Goal: Task Accomplishment & Management: Manage account settings

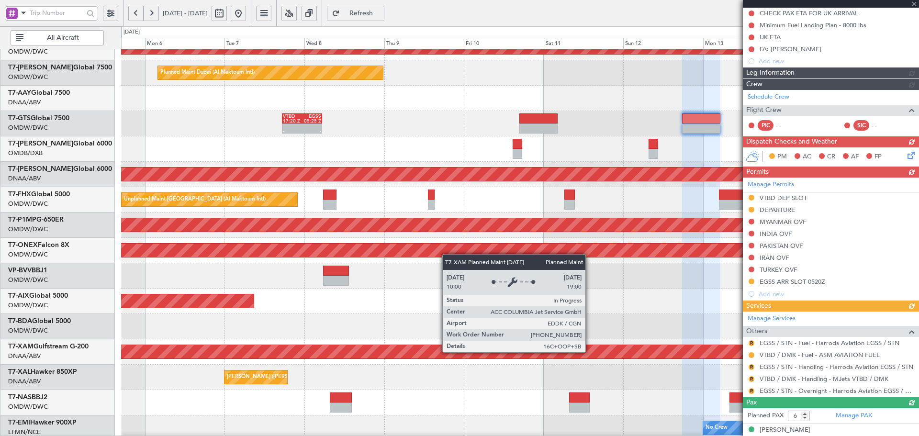
scroll to position [171, 0]
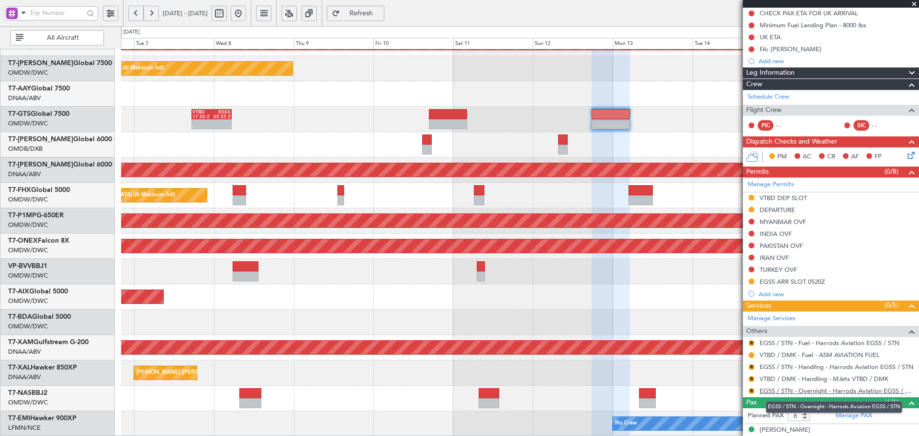
click at [776, 393] on link "EGSS / STN - Overnight - Harrods Aviation EGSS / STN" at bounding box center [837, 391] width 155 height 8
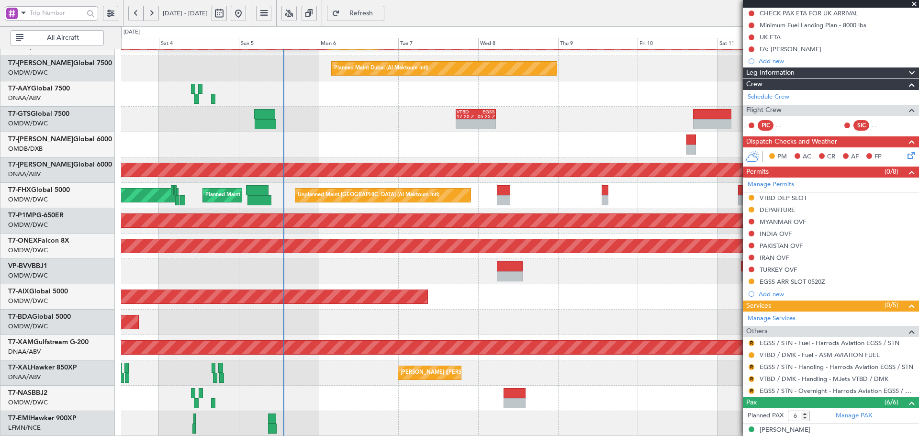
click at [533, 260] on div "Planned Maint Dubai (Al Maktoum Intl)" at bounding box center [520, 271] width 798 height 25
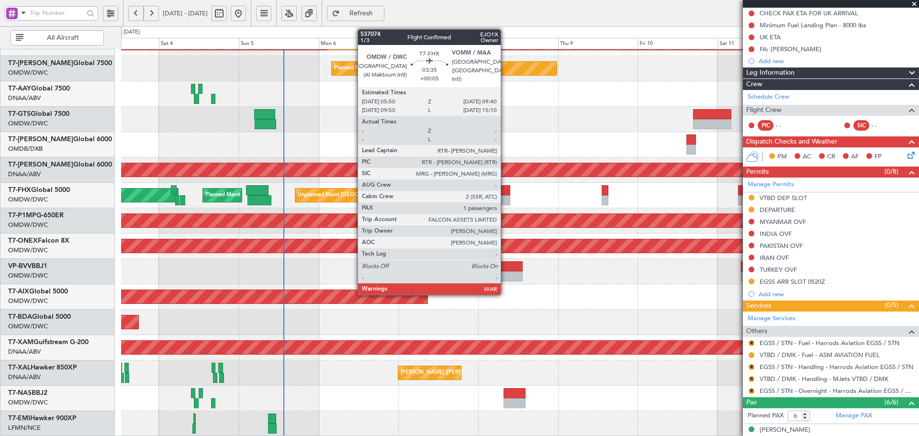
click at [505, 195] on div at bounding box center [503, 200] width 13 height 10
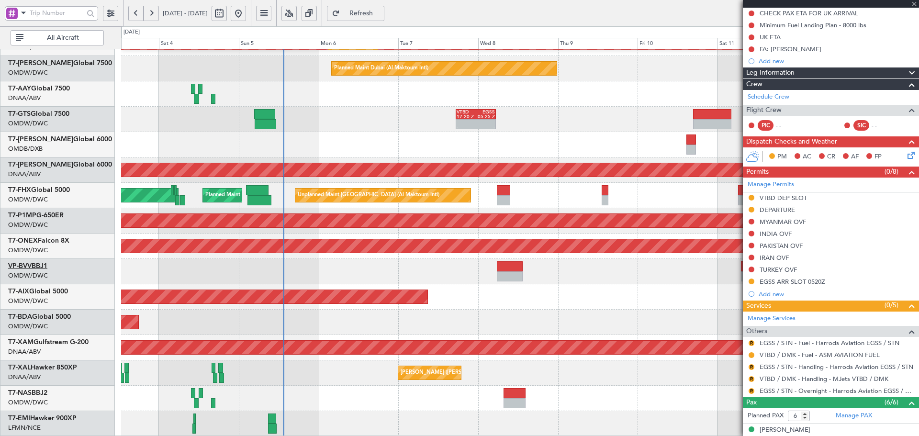
type input "+00:05"
type input "1"
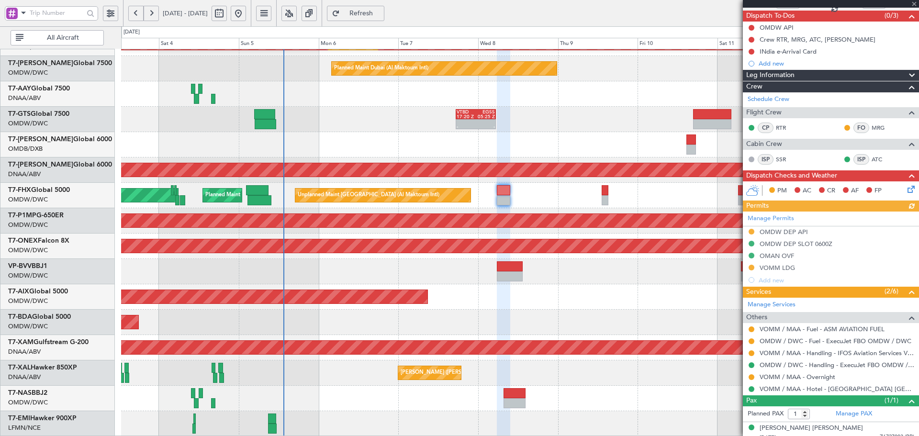
scroll to position [90, 0]
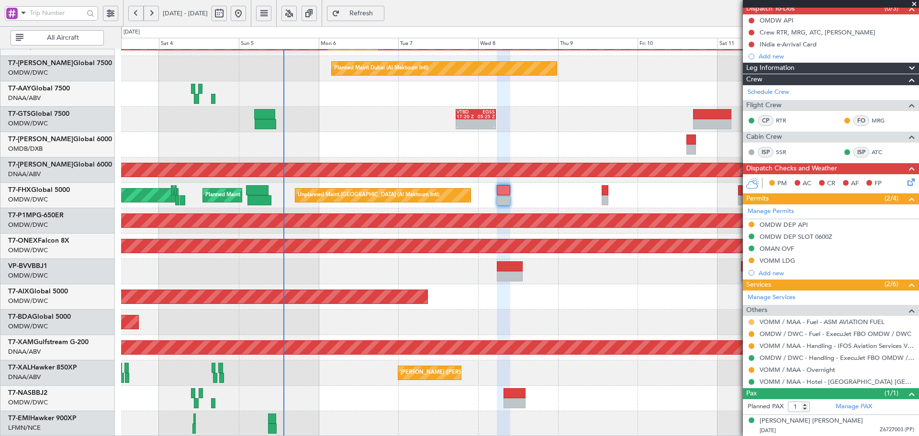
click at [751, 319] on button at bounding box center [752, 322] width 6 height 6
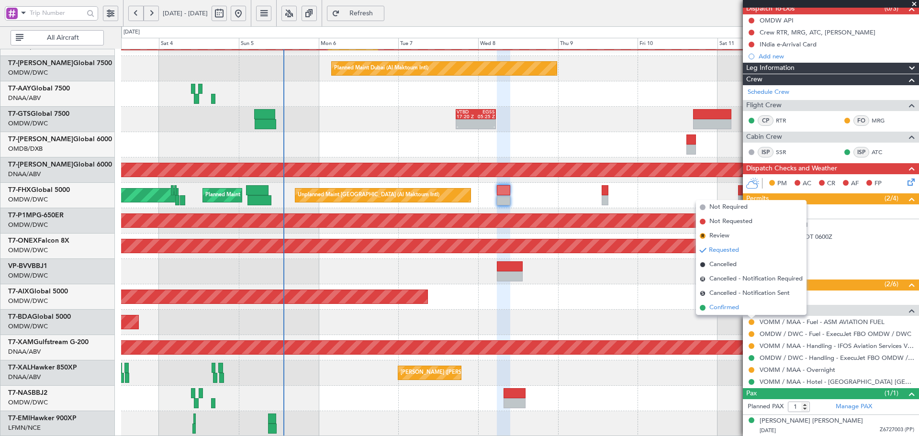
click at [726, 312] on span "Confirmed" at bounding box center [725, 308] width 30 height 10
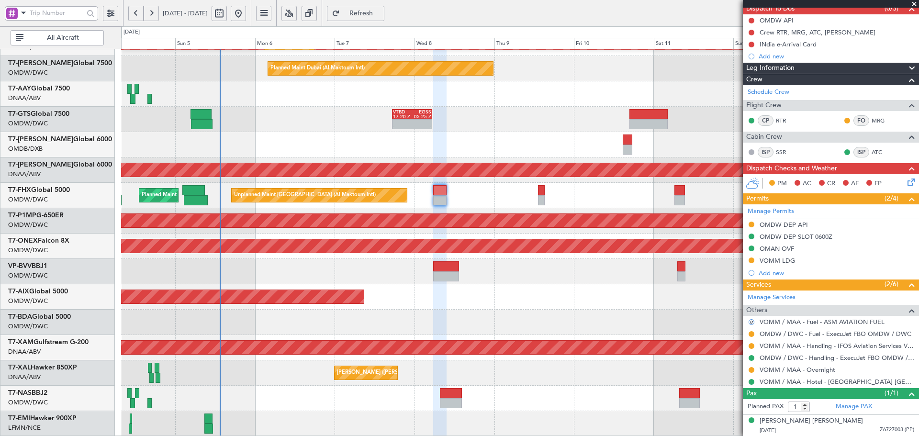
click at [645, 333] on div "AOG Maint Dubai (Al Maktoum Intl)" at bounding box center [520, 322] width 798 height 25
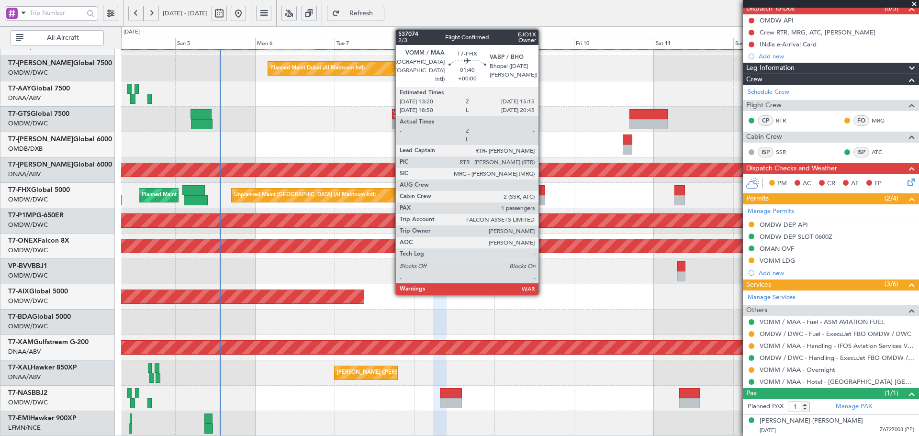
click at [543, 193] on div at bounding box center [541, 190] width 7 height 10
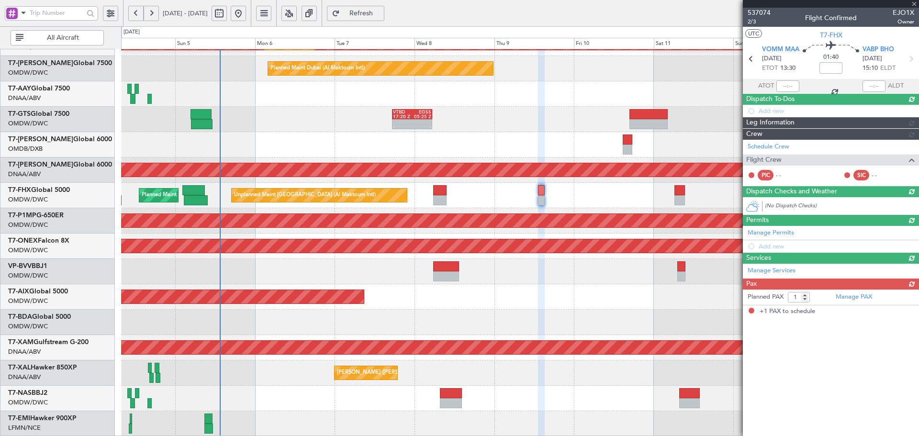
scroll to position [0, 0]
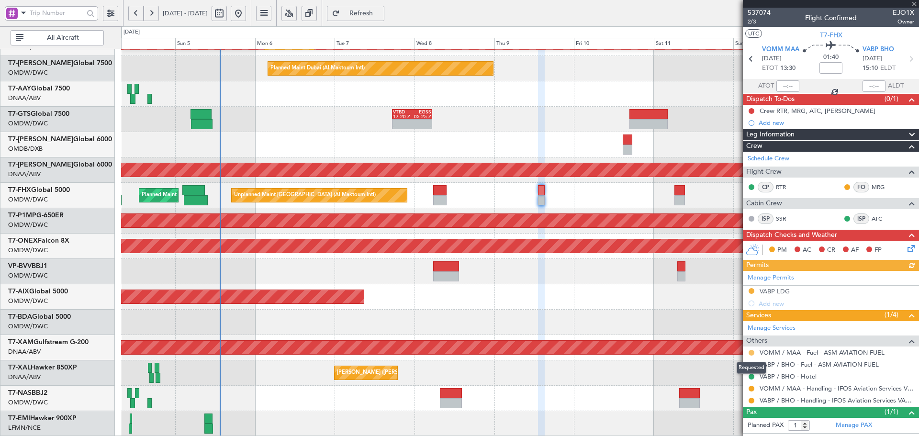
click at [751, 351] on button at bounding box center [752, 353] width 6 height 6
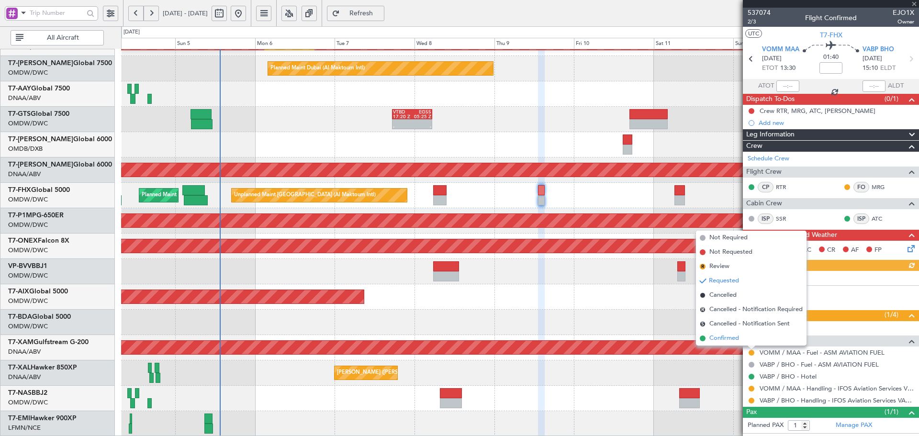
click at [727, 338] on span "Confirmed" at bounding box center [725, 339] width 30 height 10
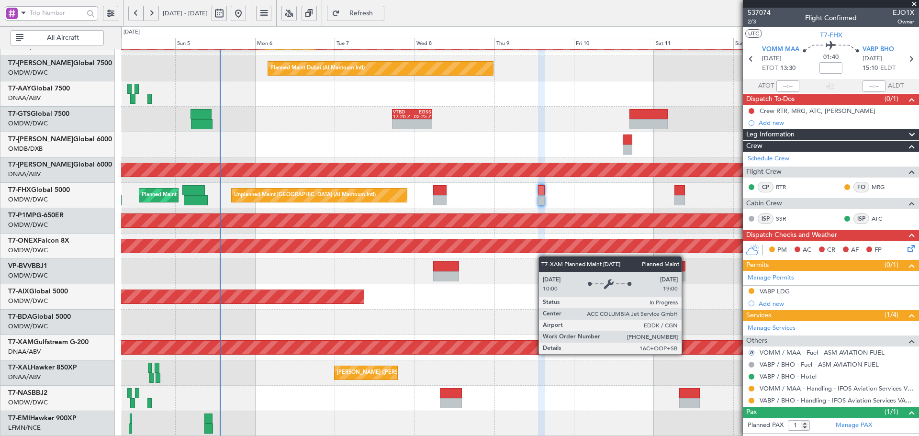
click at [686, 354] on div "Planned Maint Cologne-[GEOGRAPHIC_DATA]" at bounding box center [520, 347] width 2392 height 13
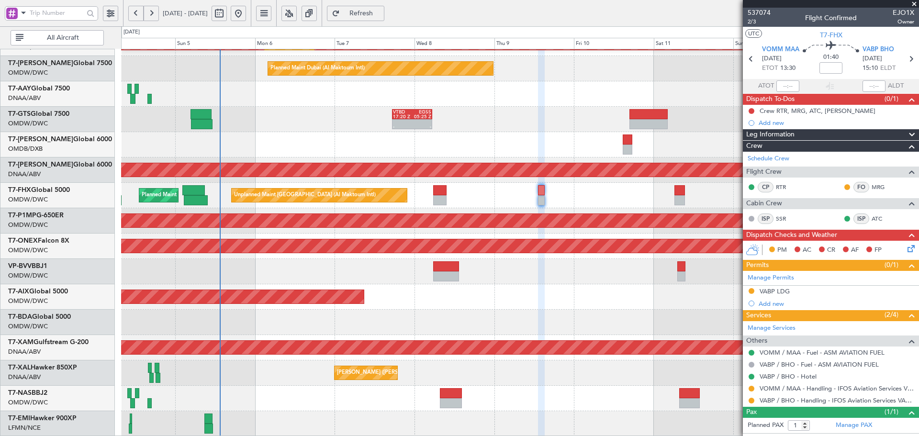
click at [596, 321] on div "AOG Maint Dubai (Al Maktoum Intl)" at bounding box center [520, 322] width 798 height 25
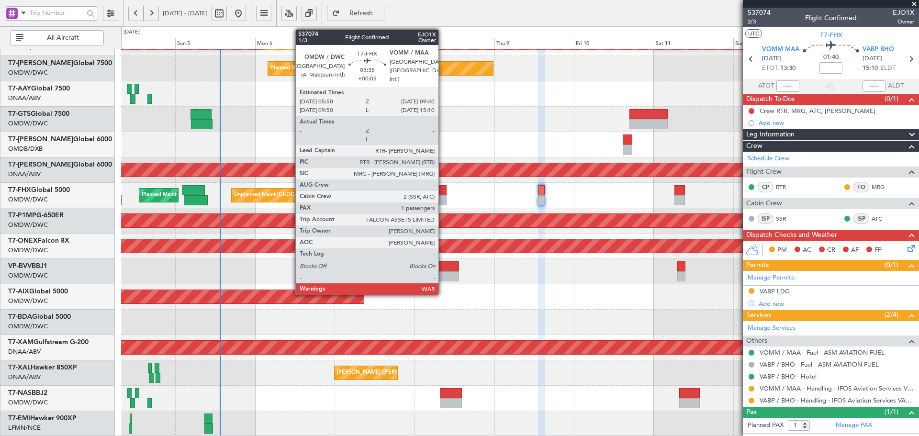
click at [443, 190] on div at bounding box center [439, 190] width 13 height 10
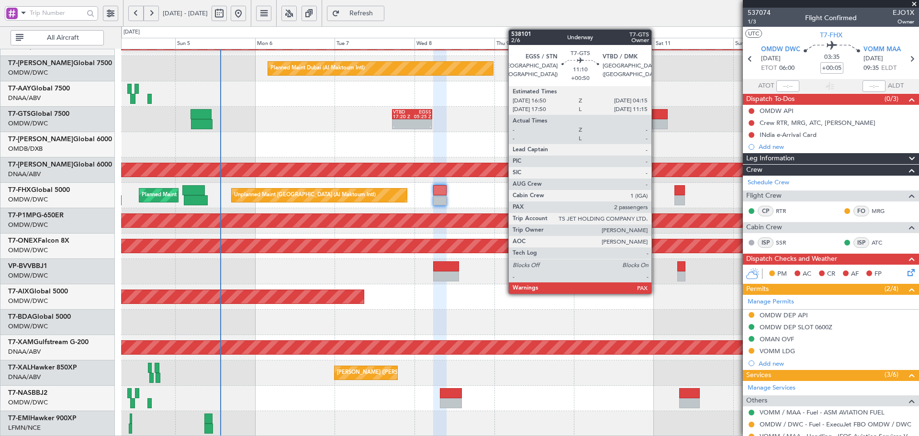
click at [656, 120] on div at bounding box center [649, 124] width 38 height 10
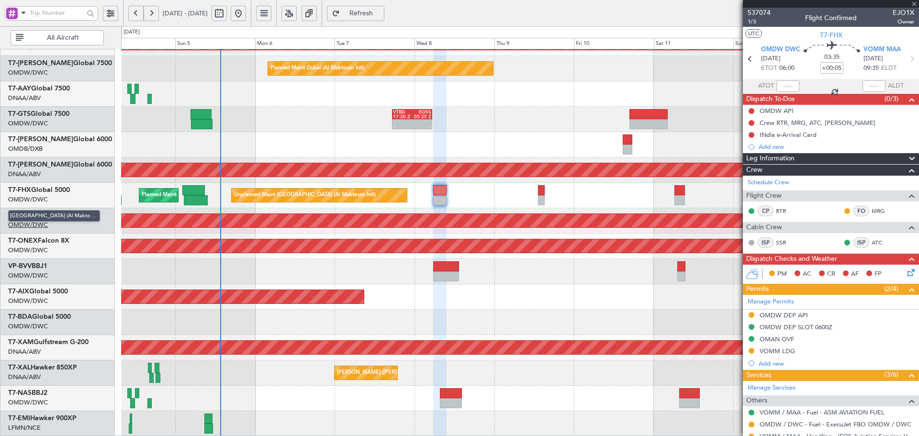
type input "+00:50"
type input "2"
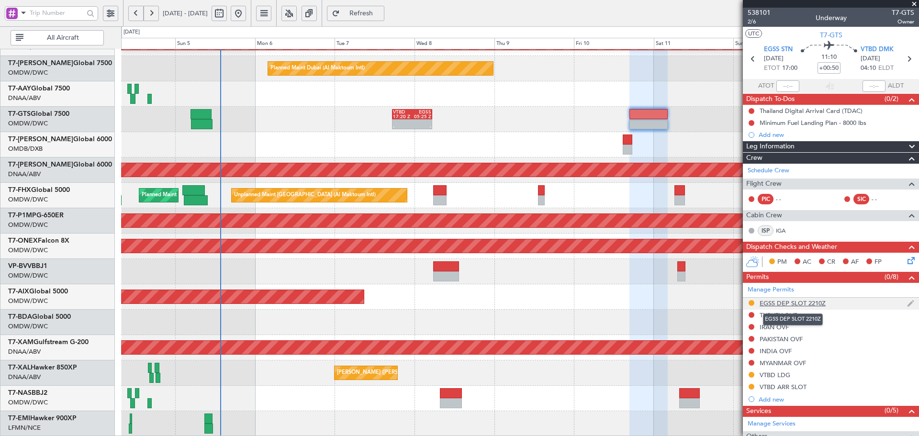
click at [806, 302] on div "EGSS DEP SLOT 2210Z" at bounding box center [793, 303] width 66 height 8
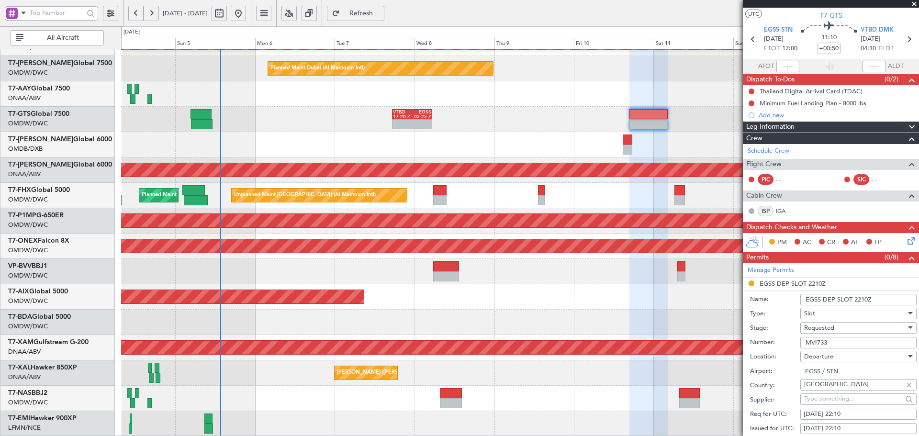
scroll to position [64, 0]
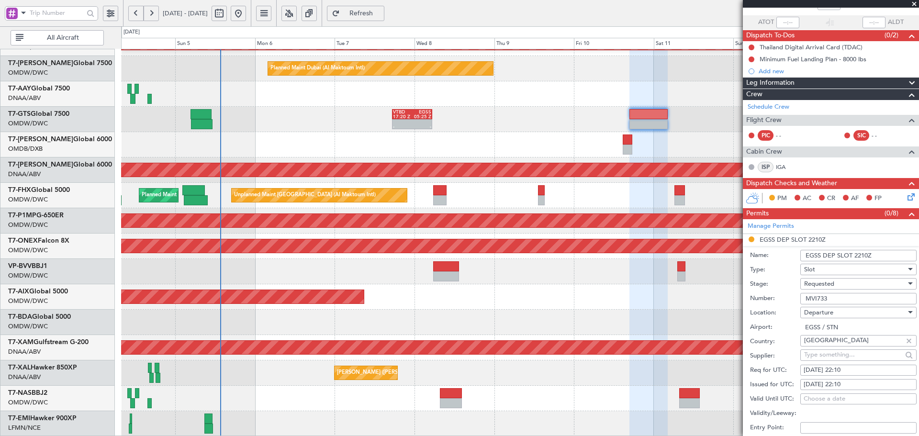
click at [821, 373] on div "[DATE] 22:10" at bounding box center [859, 371] width 110 height 10
select select "10"
select select "2025"
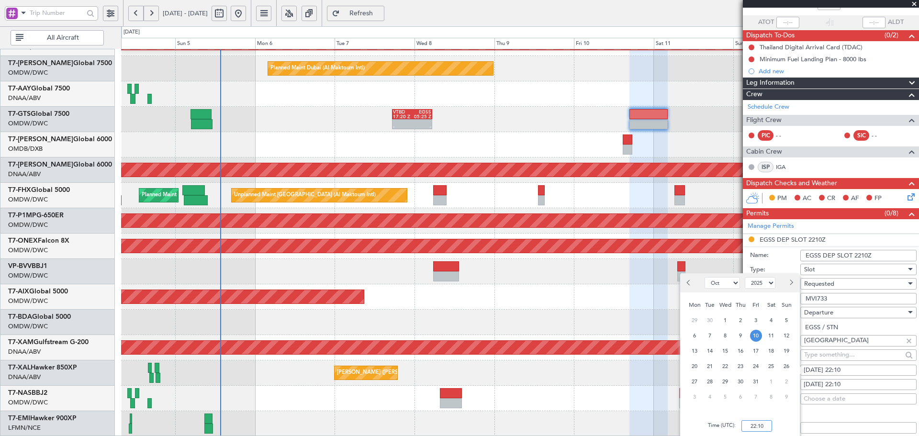
click at [763, 420] on input "22:10" at bounding box center [757, 425] width 31 height 11
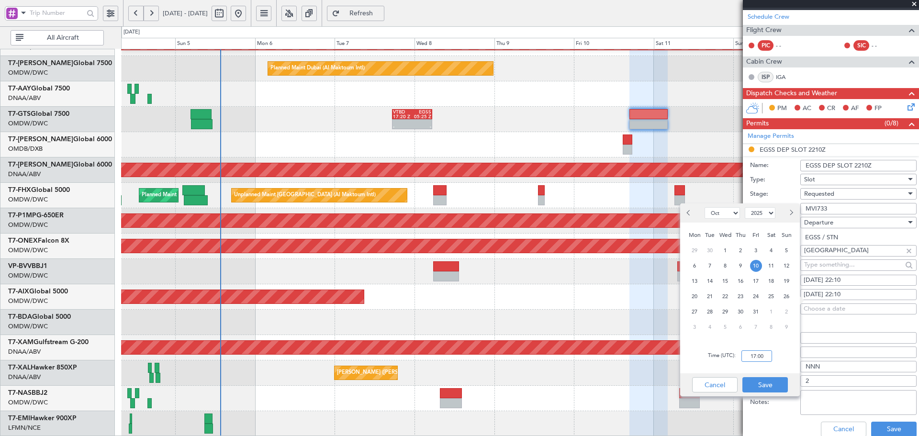
scroll to position [172, 0]
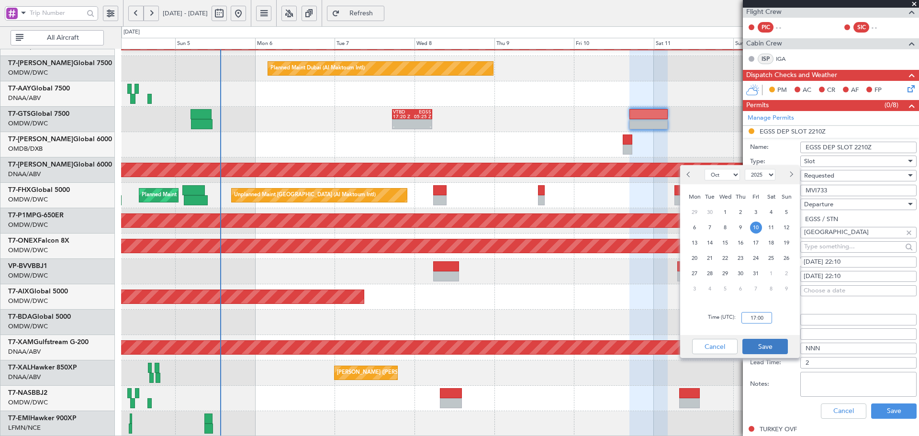
type input "17:00"
click at [765, 346] on button "Save" at bounding box center [765, 346] width 45 height 15
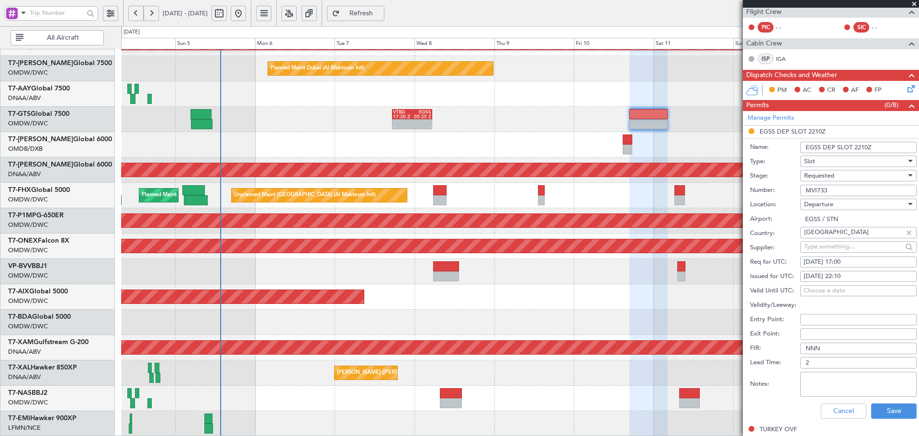
click at [860, 276] on div "[DATE] 22:10" at bounding box center [859, 277] width 110 height 10
select select "10"
select select "2025"
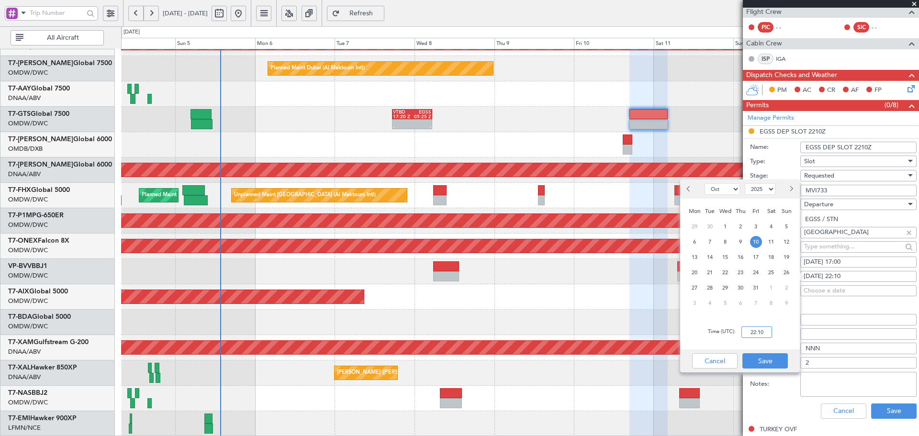
click at [766, 331] on input "22:10" at bounding box center [757, 332] width 31 height 11
type input "17:00"
click at [765, 360] on button "Save" at bounding box center [765, 360] width 45 height 15
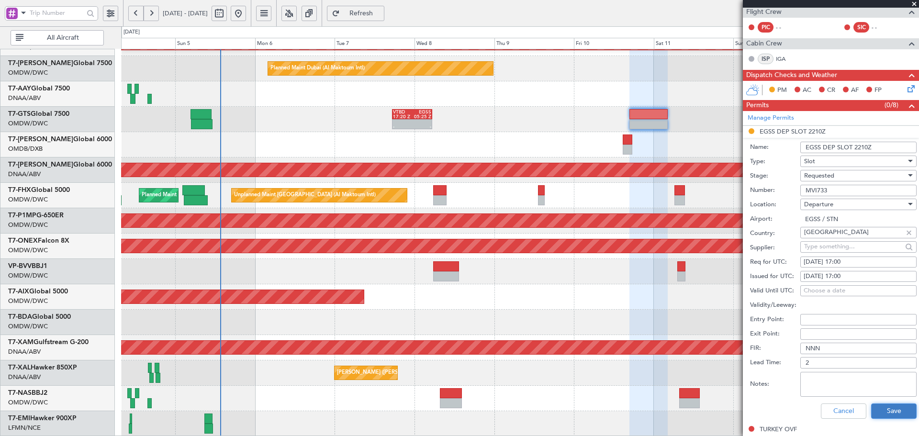
click at [900, 413] on button "Save" at bounding box center [893, 411] width 45 height 15
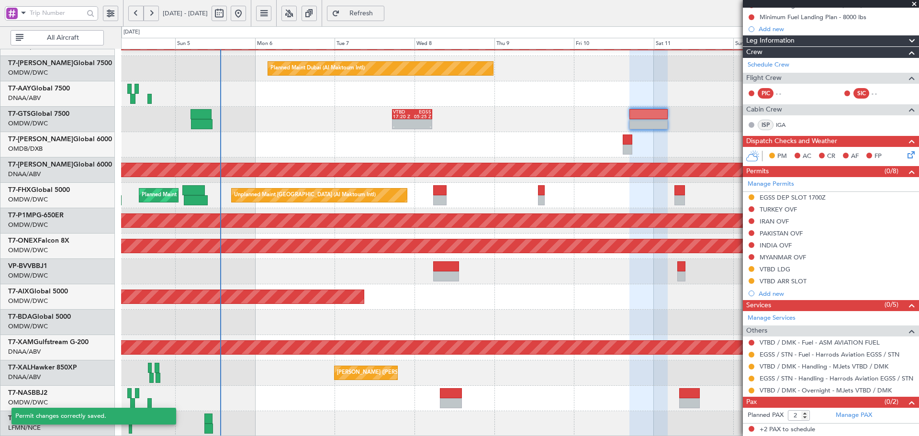
scroll to position [105, 0]
click at [753, 197] on button at bounding box center [752, 198] width 6 height 6
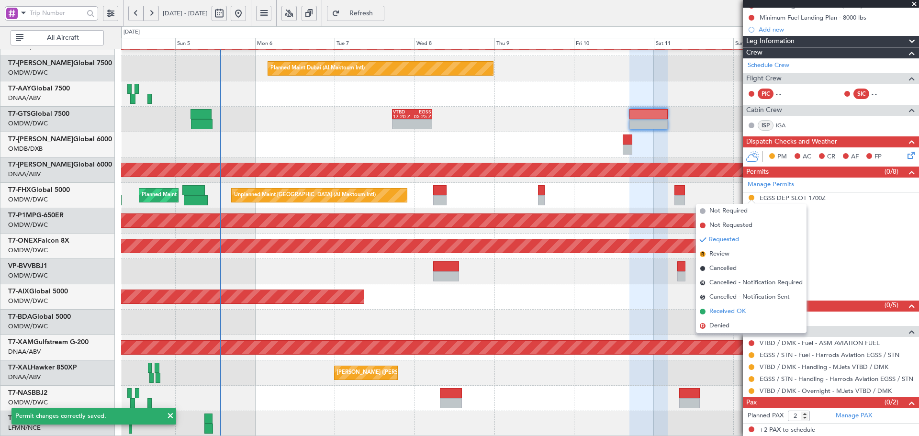
click at [732, 313] on span "Received OK" at bounding box center [728, 312] width 36 height 10
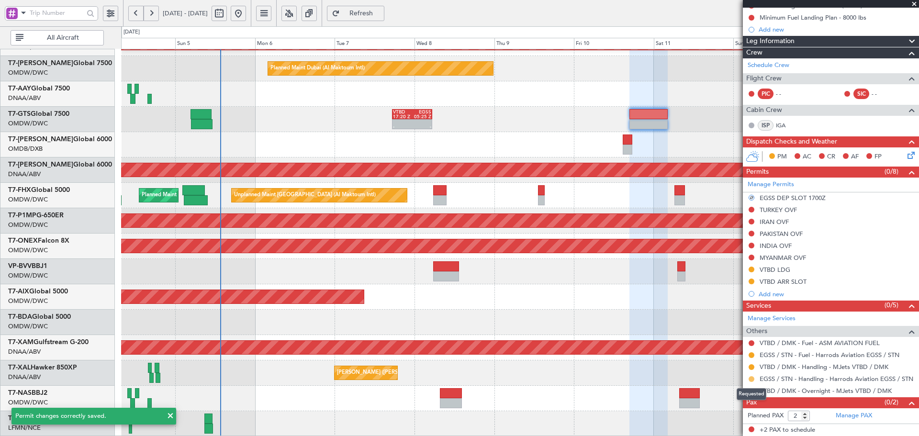
click at [753, 378] on button at bounding box center [752, 379] width 6 height 6
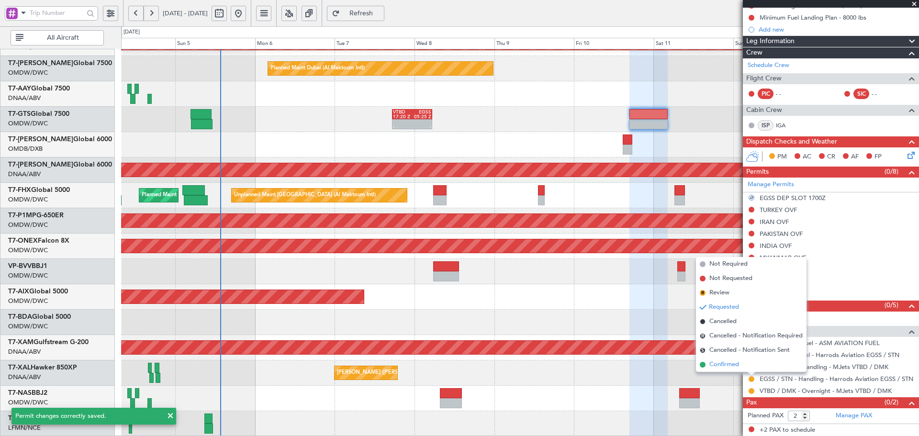
click at [734, 364] on span "Confirmed" at bounding box center [725, 365] width 30 height 10
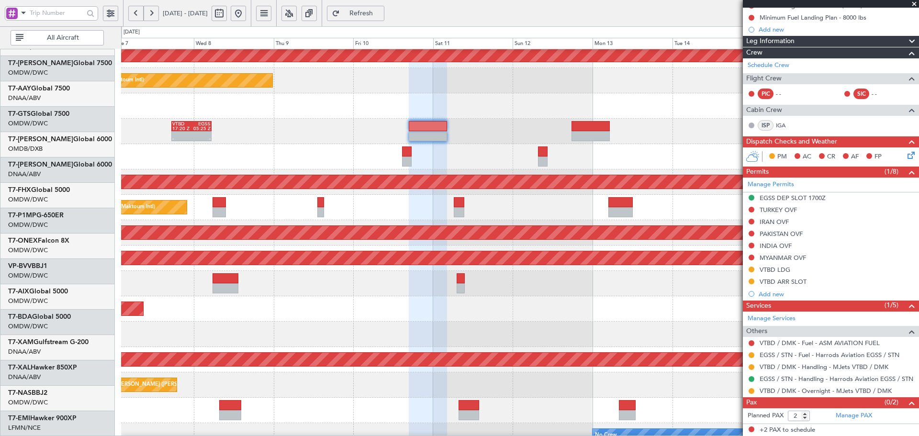
scroll to position [159, 0]
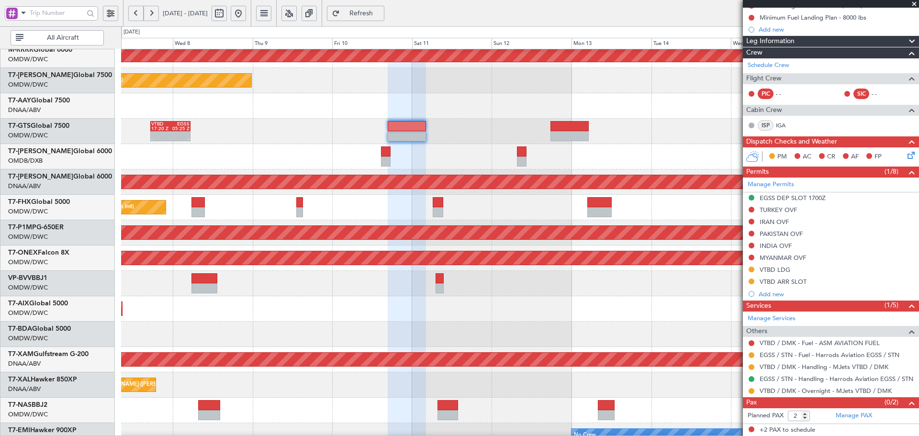
click at [429, 126] on div "- - VTBD 17:20 Z EGSS 05:25 Z" at bounding box center [520, 131] width 798 height 25
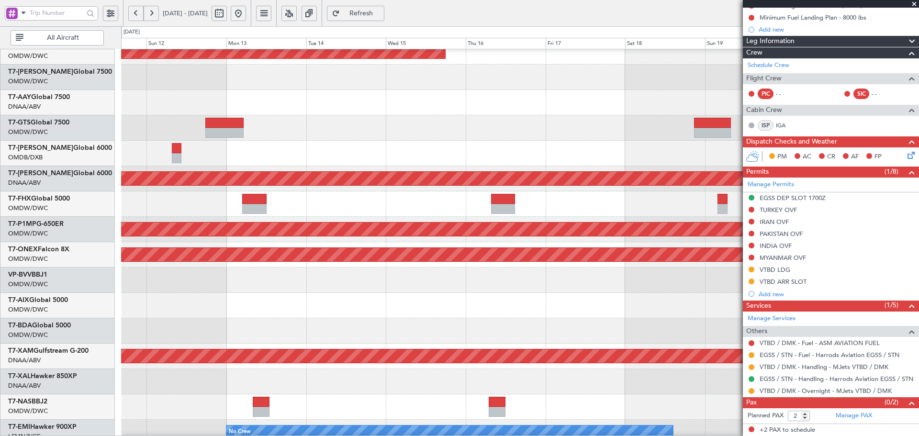
scroll to position [165, 0]
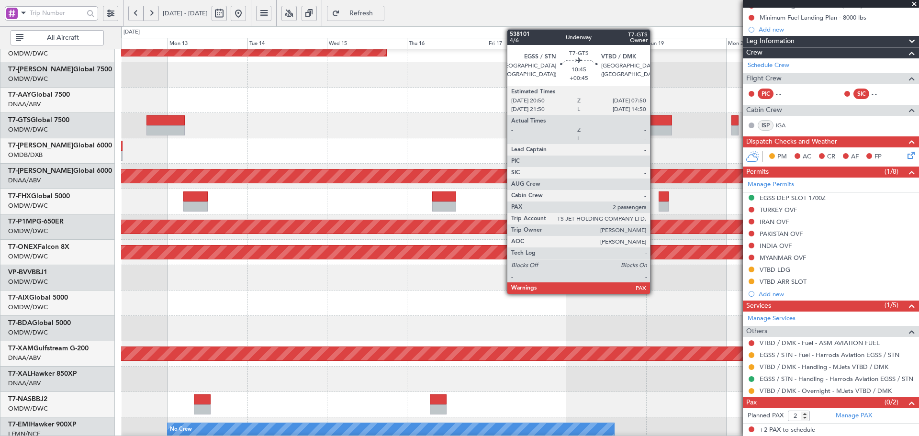
click at [654, 123] on div at bounding box center [653, 120] width 37 height 10
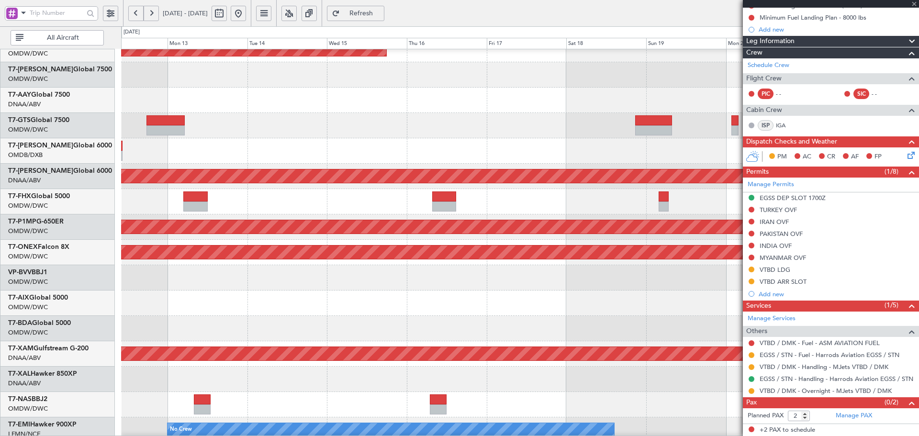
type input "+00:45"
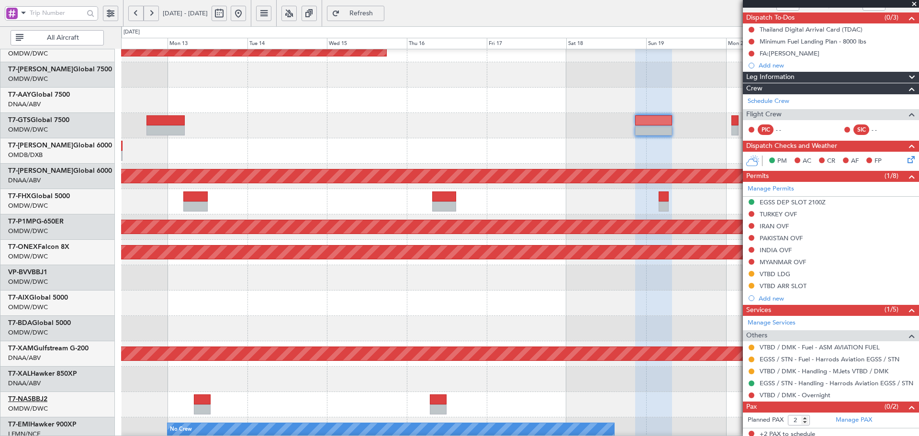
scroll to position [86, 0]
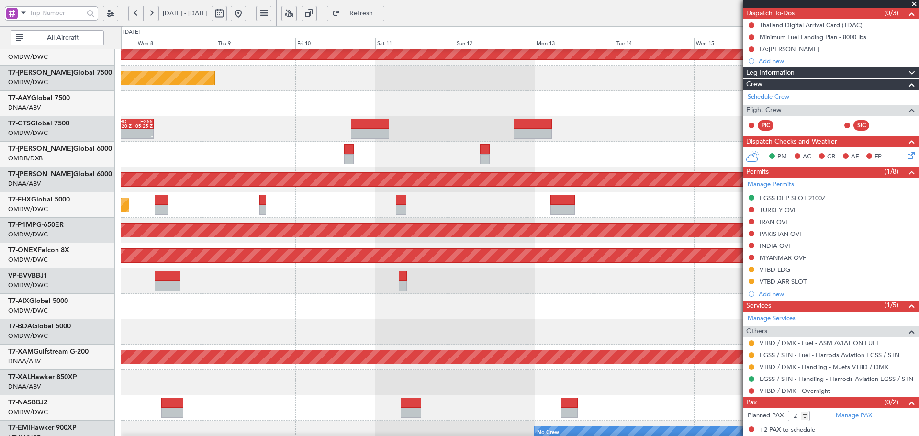
click at [716, 141] on div "VTBD 17:20 Z EGSS 05:25 Z - - Planned Maint [GEOGRAPHIC_DATA] (Seletar)" at bounding box center [520, 128] width 798 height 25
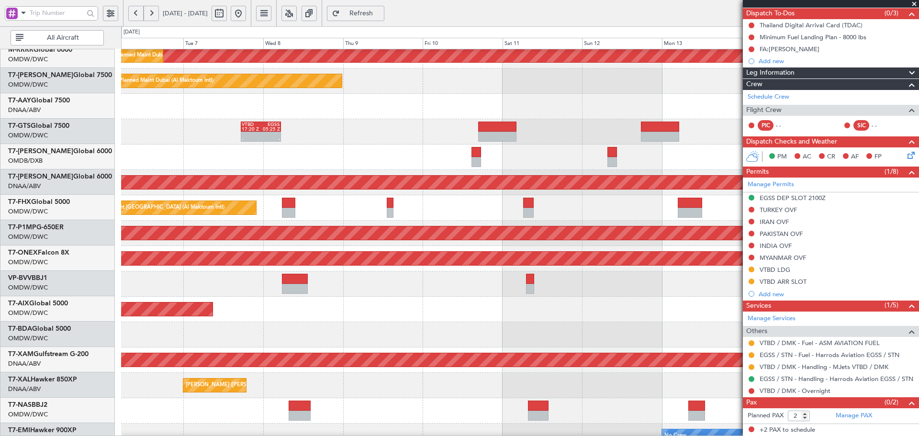
scroll to position [158, 0]
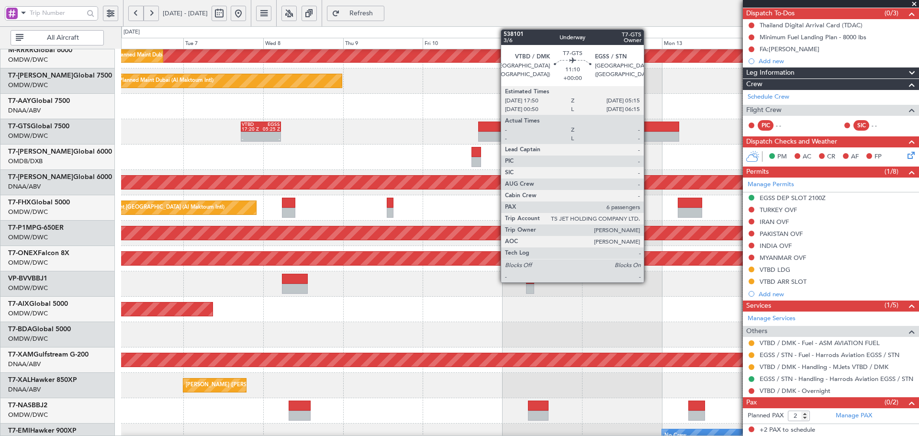
click at [648, 125] on div at bounding box center [660, 127] width 38 height 10
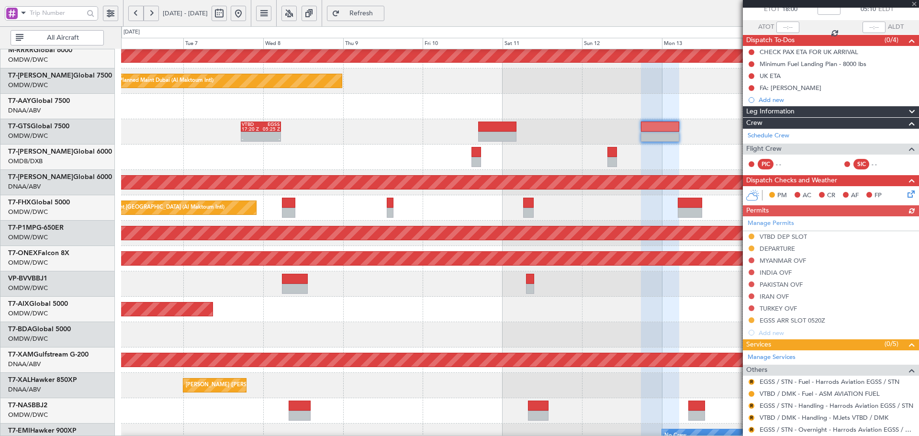
scroll to position [159, 0]
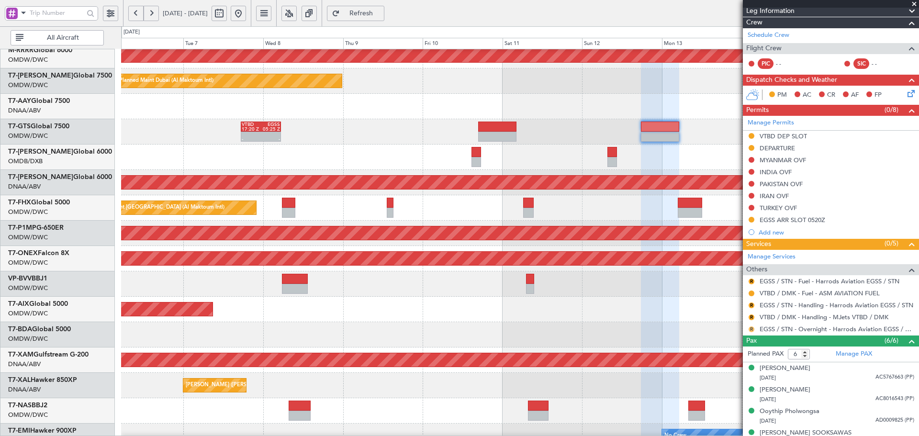
click at [752, 329] on button "R" at bounding box center [752, 330] width 6 height 6
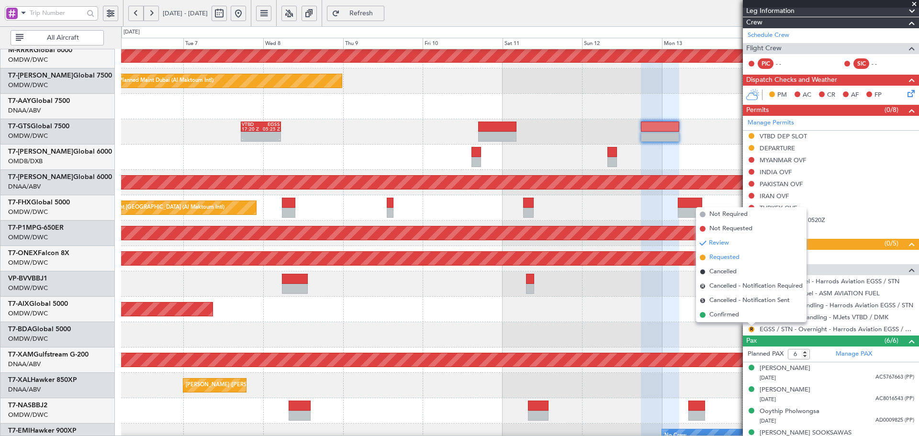
click at [721, 259] on span "Requested" at bounding box center [725, 258] width 30 height 10
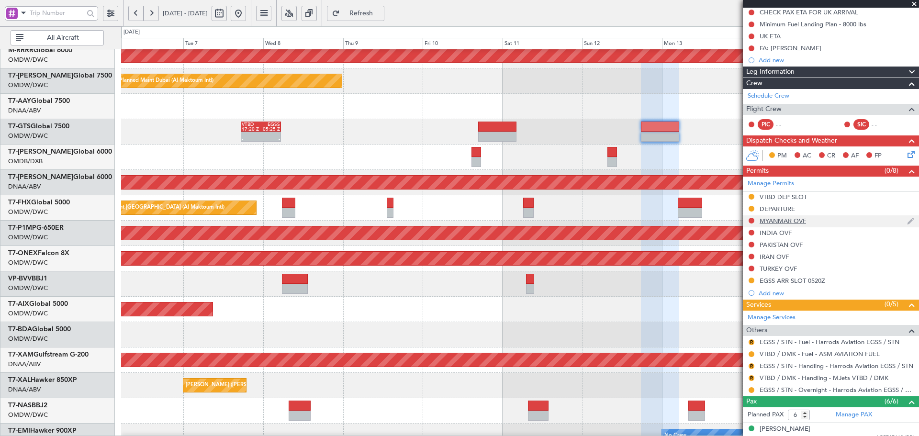
scroll to position [0, 0]
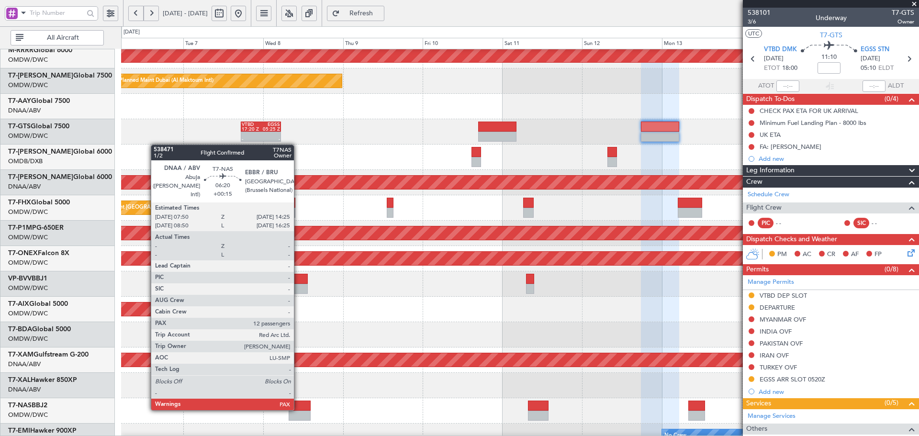
click at [298, 409] on div at bounding box center [300, 406] width 22 height 10
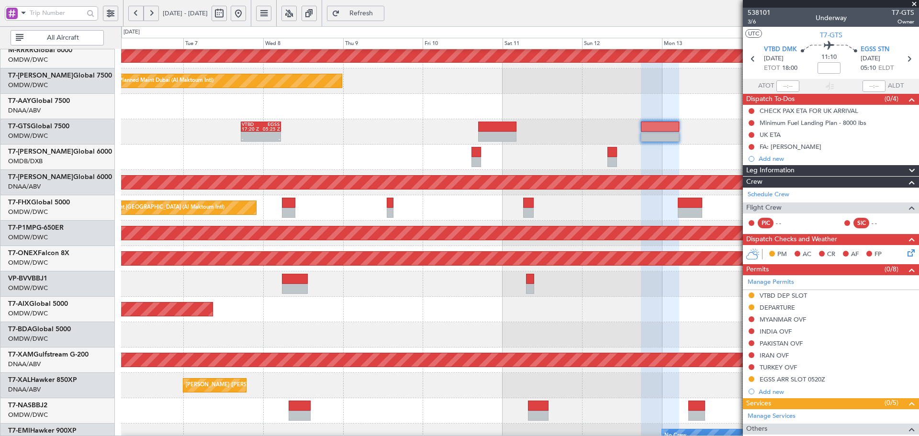
scroll to position [171, 0]
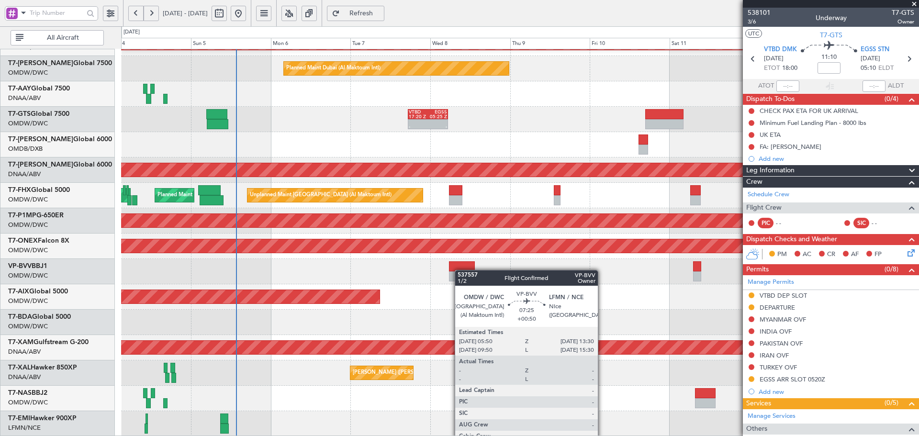
click at [462, 264] on div "Planned Maint Dubai (Al Maktoum Intl) Planned Maint [GEOGRAPHIC_DATA] (Al Makto…" at bounding box center [520, 157] width 798 height 558
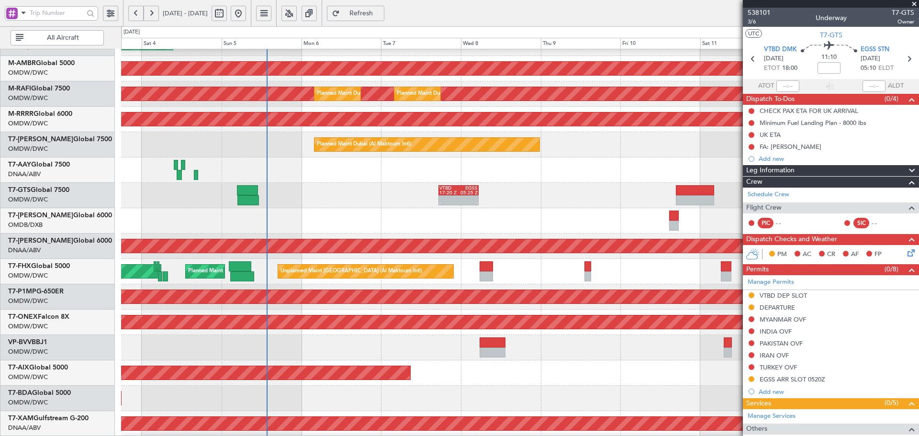
scroll to position [80, 0]
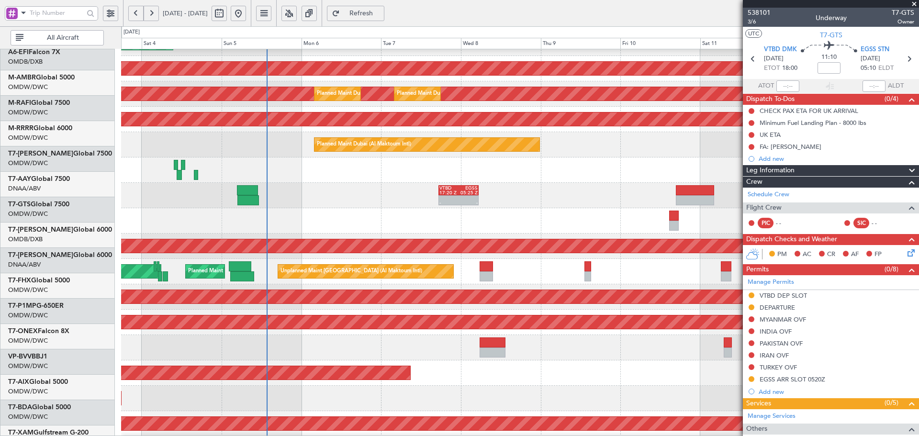
click at [261, 183] on div at bounding box center [520, 170] width 798 height 25
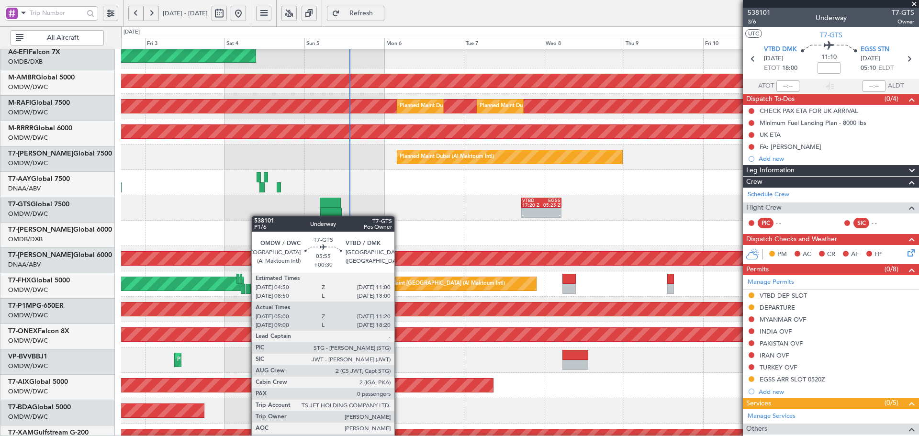
scroll to position [86, 0]
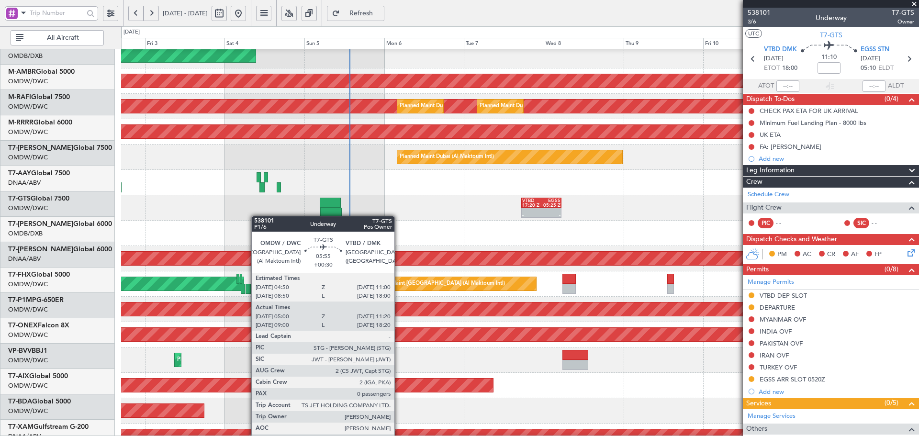
click at [394, 212] on div "- - VTBD 17:20 Z EGSS 05:25 Z Planned Maint [GEOGRAPHIC_DATA] (Al Maktoum Intl)" at bounding box center [520, 207] width 798 height 25
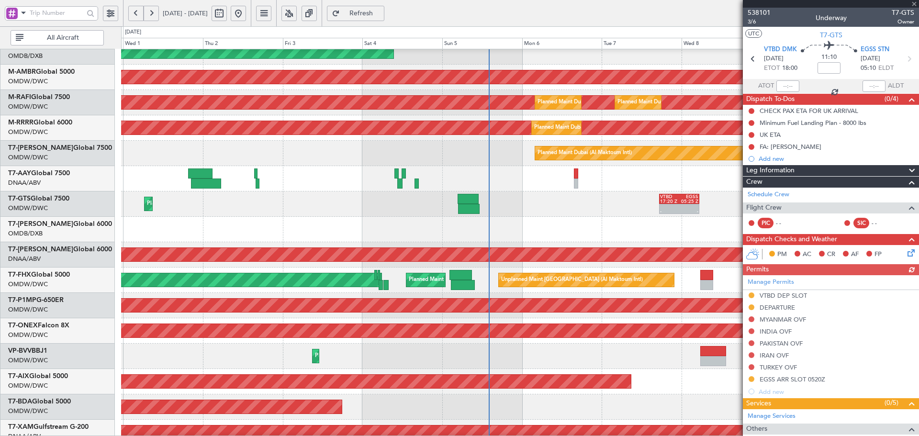
click at [384, 6] on button "Refresh" at bounding box center [355, 13] width 57 height 15
click at [375, 9] on button "Refresh" at bounding box center [355, 13] width 57 height 15
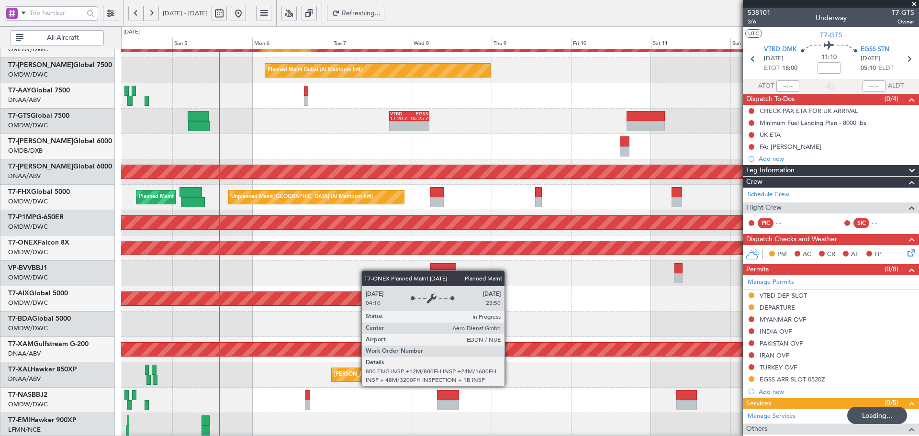
scroll to position [171, 0]
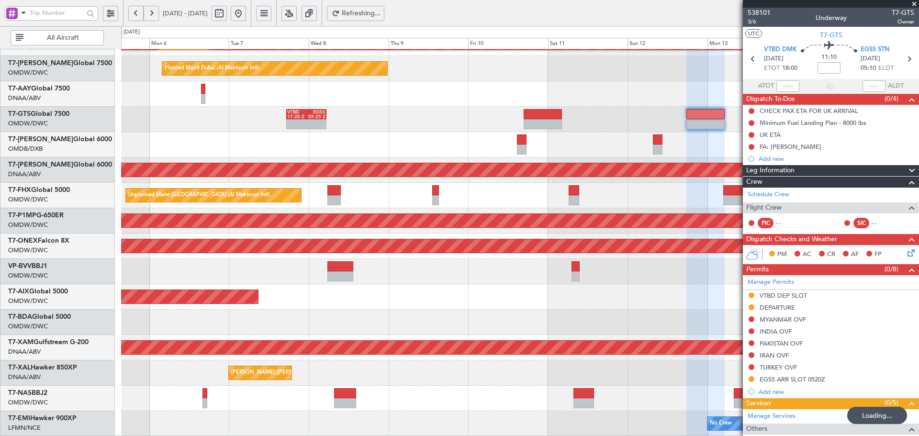
click at [186, 212] on div "Planned Maint Dubai (Al Maktoum Intl) Planned Maint [GEOGRAPHIC_DATA] (Al Makto…" at bounding box center [520, 157] width 798 height 558
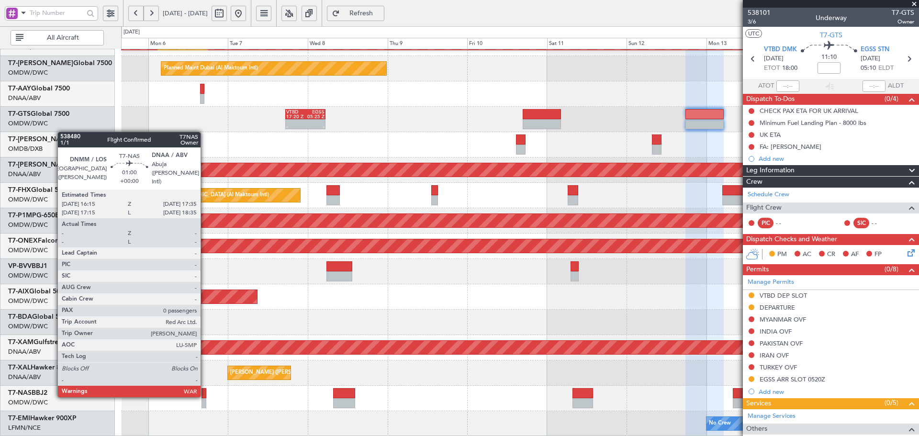
click at [205, 395] on div at bounding box center [204, 393] width 5 height 10
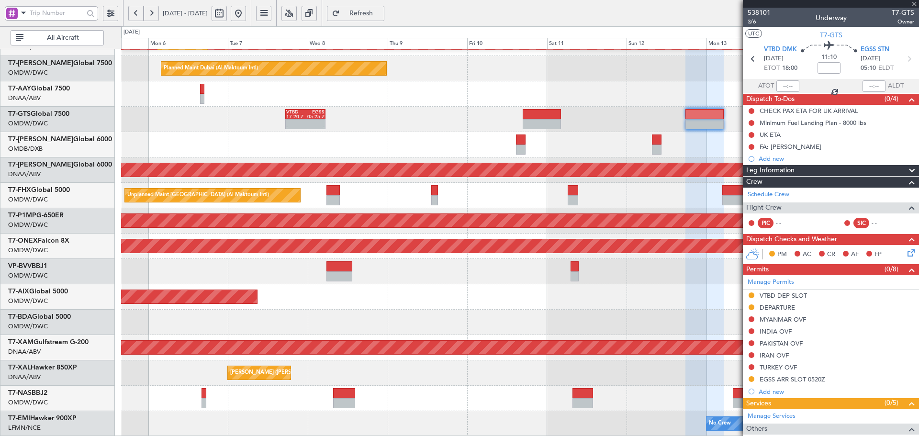
type input "0"
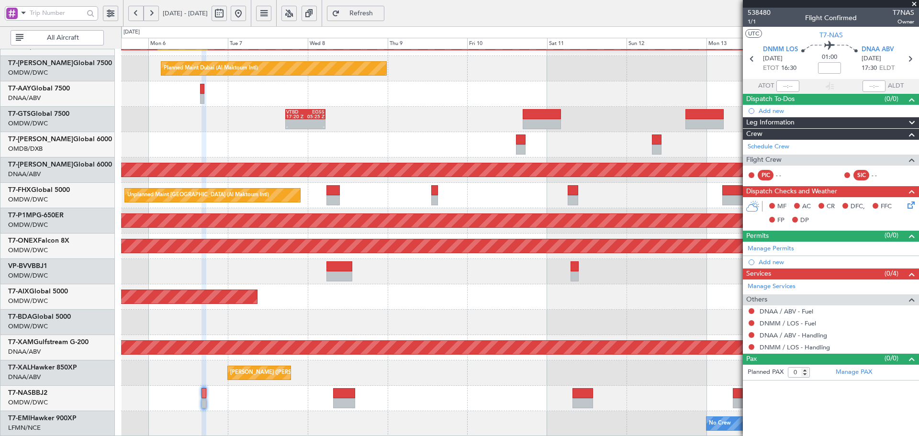
click at [823, 74] on nimbus-time-variation at bounding box center [829, 69] width 23 height 15
click at [826, 68] on input at bounding box center [829, 67] width 23 height 11
type input "-00:10"
click at [767, 250] on link "Manage Permits" at bounding box center [771, 249] width 46 height 10
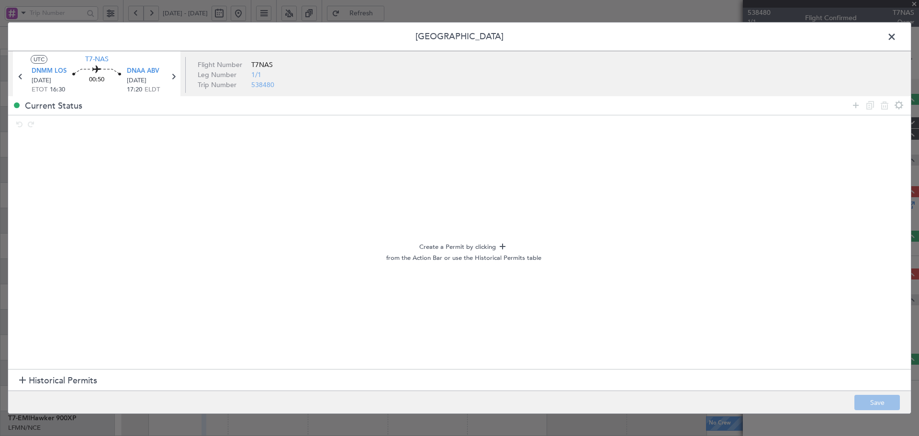
type input "-00:10"
click at [69, 383] on span "Historical Permits" at bounding box center [63, 380] width 68 height 13
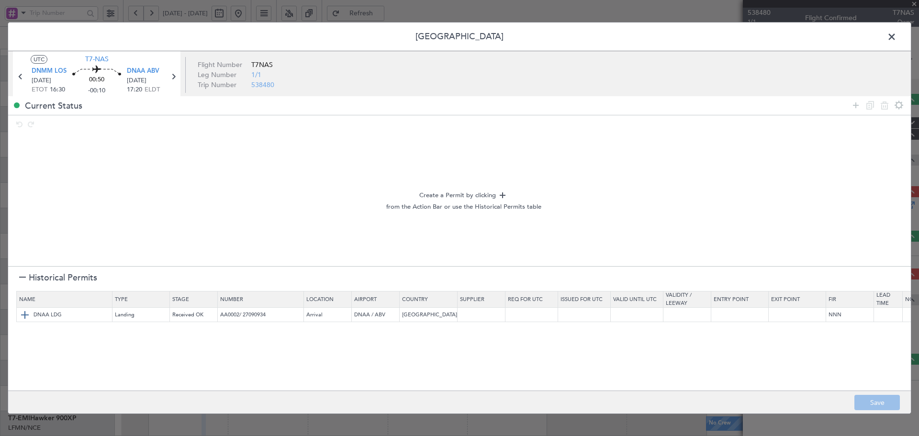
click at [25, 312] on img at bounding box center [24, 314] width 11 height 11
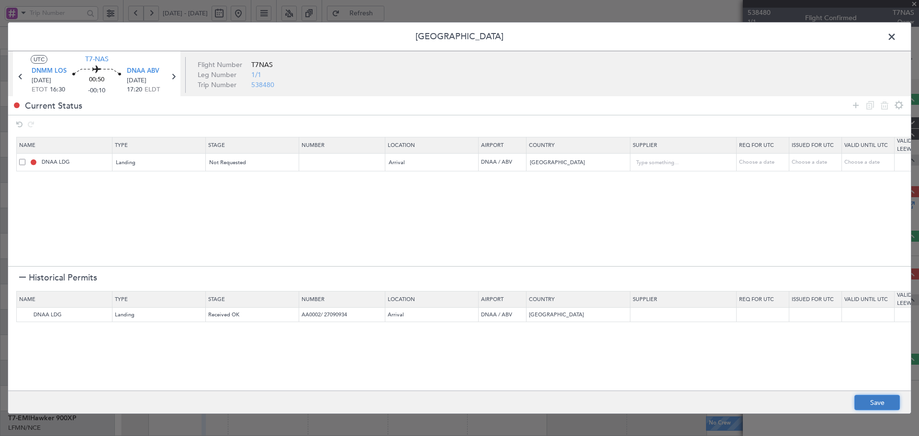
click at [877, 405] on button "Save" at bounding box center [877, 402] width 45 height 15
type input "NNN"
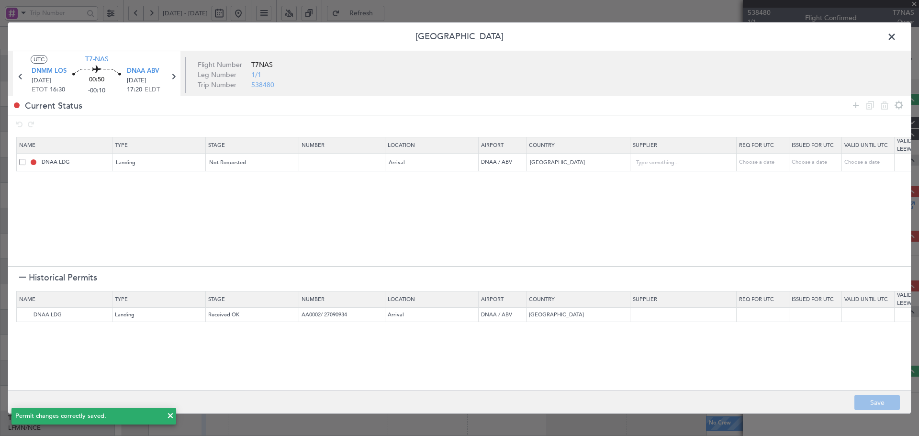
click at [897, 33] on span at bounding box center [897, 39] width 0 height 19
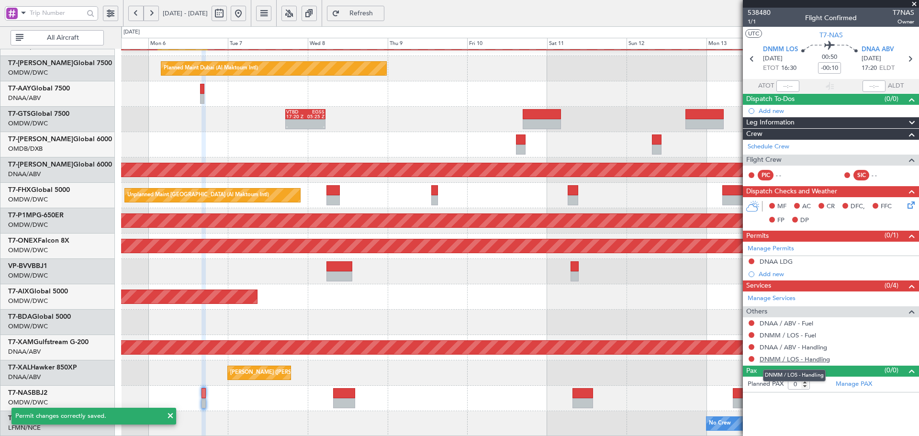
click at [774, 361] on link "DNMM / LOS - Handling" at bounding box center [795, 359] width 70 height 8
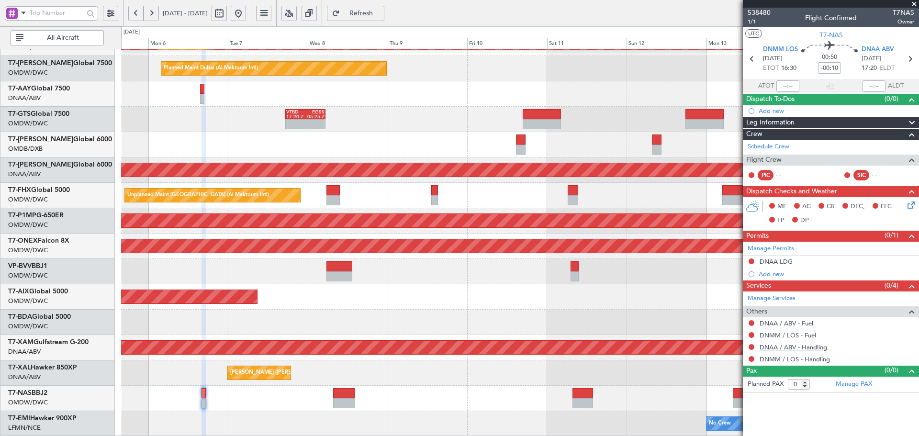
click at [804, 346] on link "DNAA / ABV - Handling" at bounding box center [794, 347] width 68 height 8
click at [381, 13] on span "Refresh" at bounding box center [361, 13] width 39 height 7
click at [803, 337] on link "DNMM / LOS - Fuel" at bounding box center [788, 335] width 56 height 8
click at [803, 325] on link "DNAA / ABV - Fuel" at bounding box center [787, 323] width 54 height 8
click at [365, 11] on button "Refresh" at bounding box center [355, 13] width 57 height 15
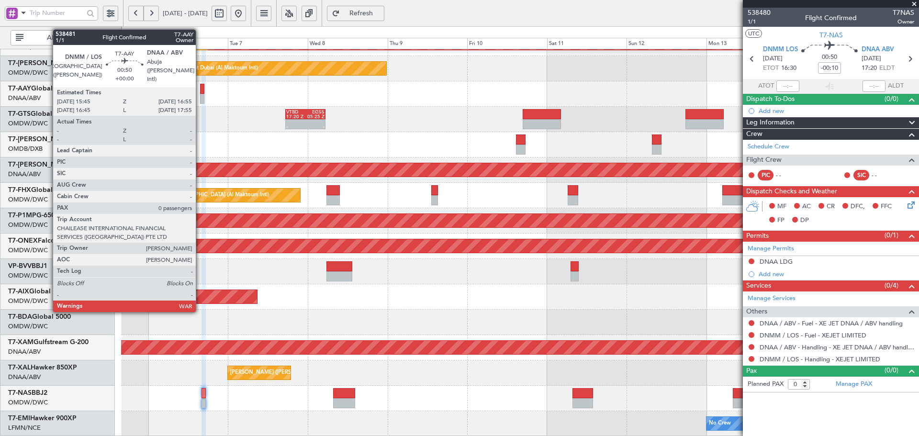
click at [200, 90] on div at bounding box center [202, 89] width 4 height 10
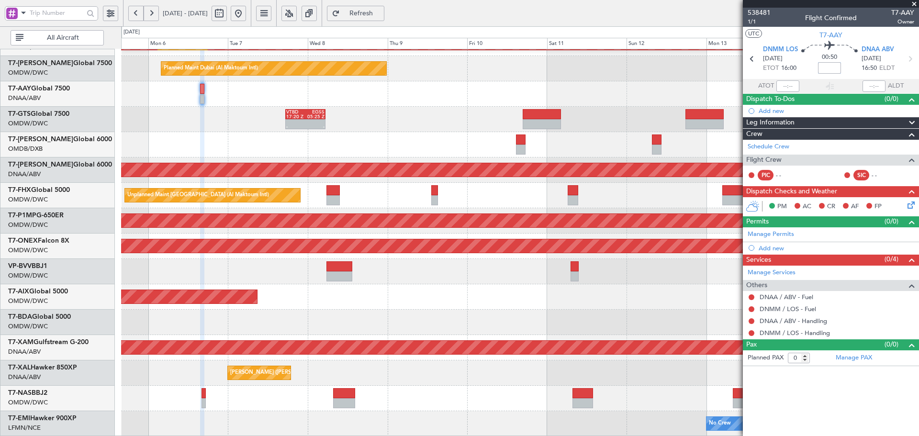
click at [828, 66] on input at bounding box center [829, 67] width 23 height 11
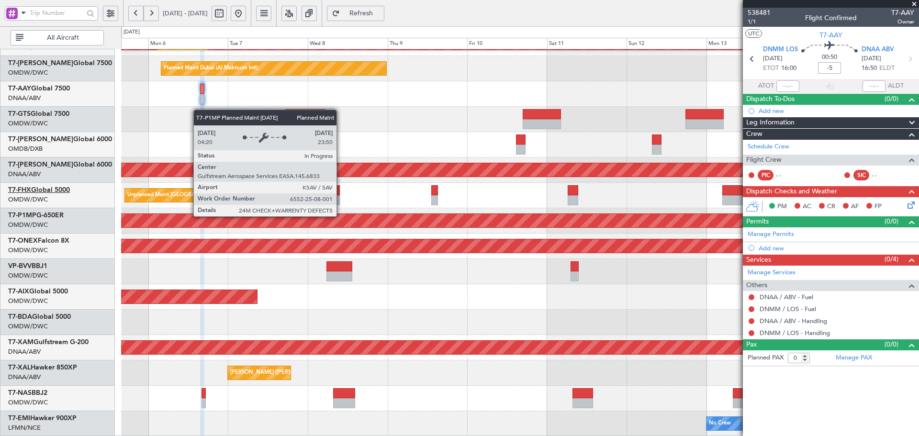
type input "-00:05"
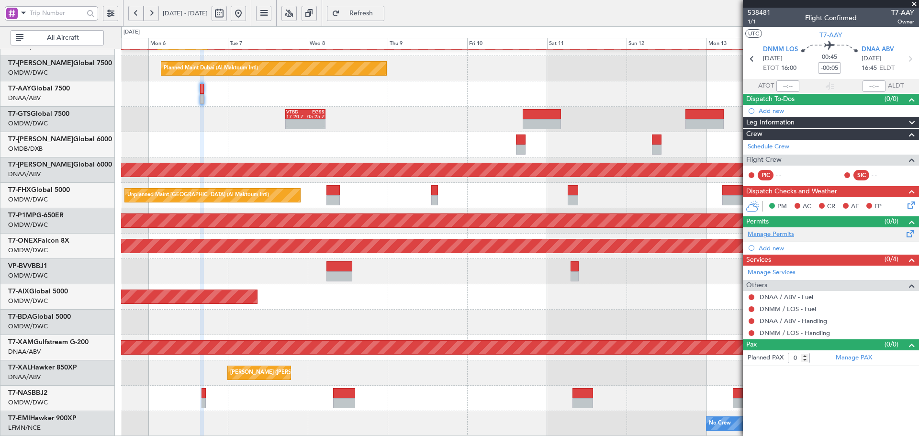
click at [782, 235] on link "Manage Permits" at bounding box center [771, 235] width 46 height 10
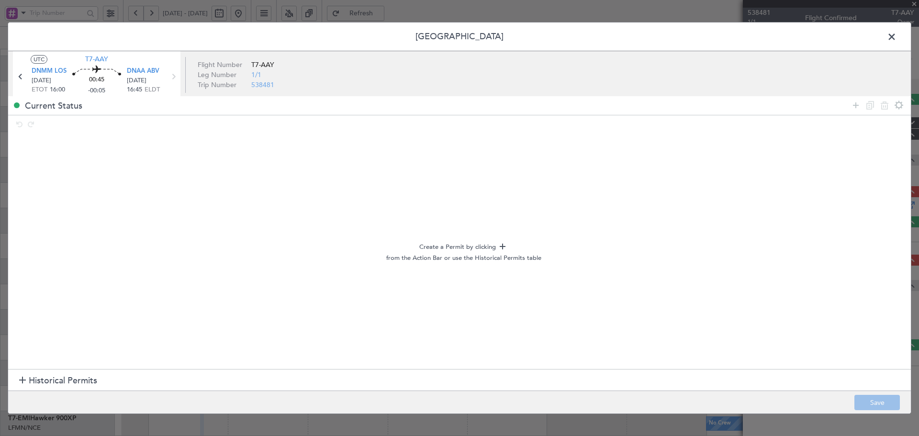
click at [52, 381] on span "Historical Permits" at bounding box center [63, 380] width 68 height 13
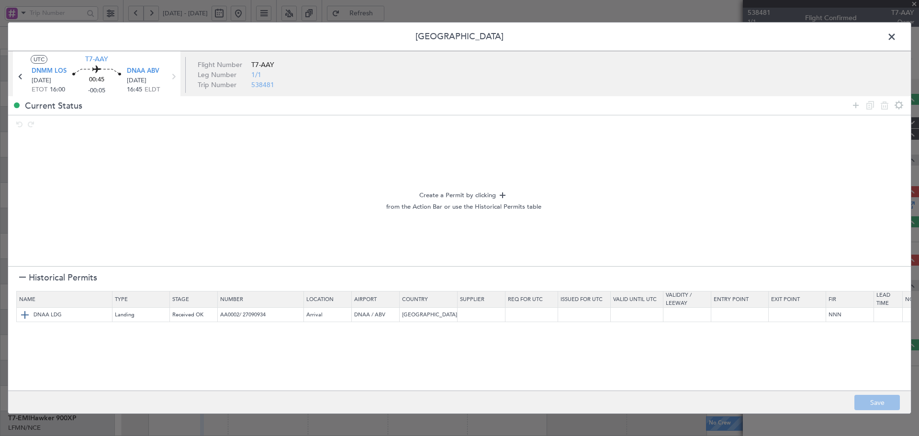
click at [28, 313] on img at bounding box center [24, 314] width 11 height 11
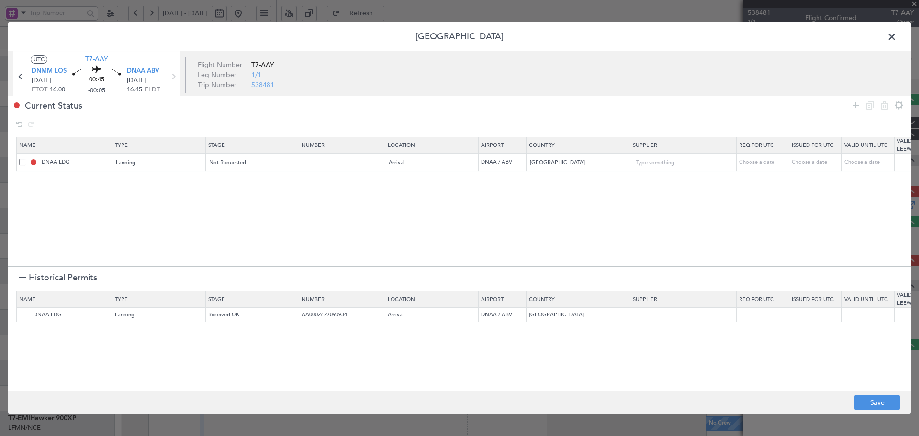
click at [23, 277] on div at bounding box center [22, 278] width 7 height 7
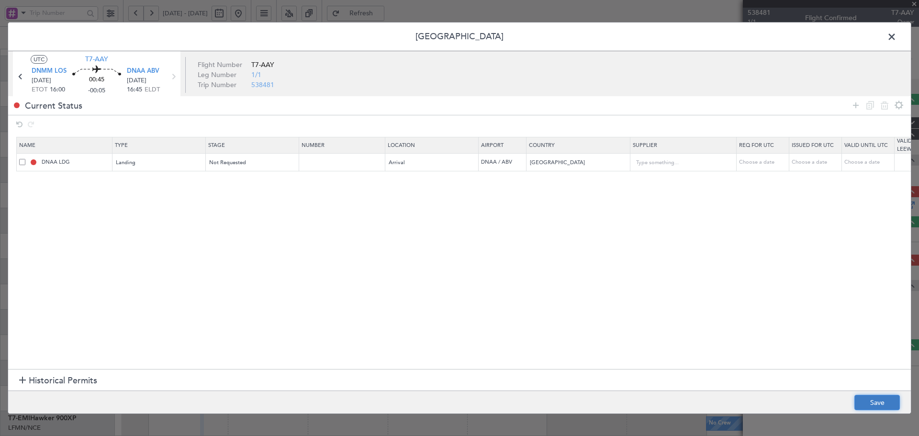
click at [888, 401] on button "Save" at bounding box center [877, 402] width 45 height 15
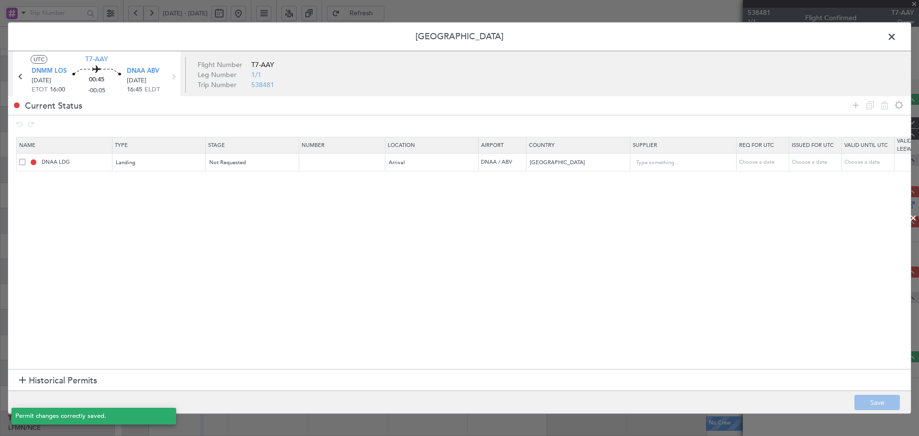
type input "NNN"
click at [897, 38] on span at bounding box center [897, 39] width 0 height 19
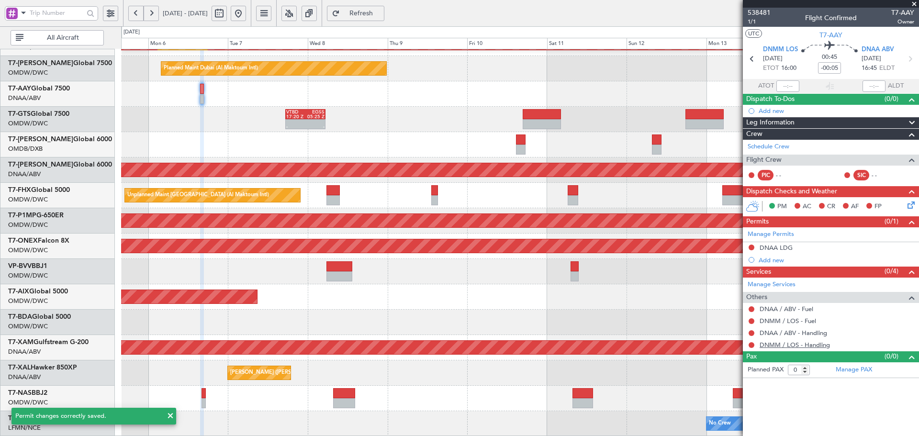
click at [806, 346] on link "DNMM / LOS - Handling" at bounding box center [795, 345] width 70 height 8
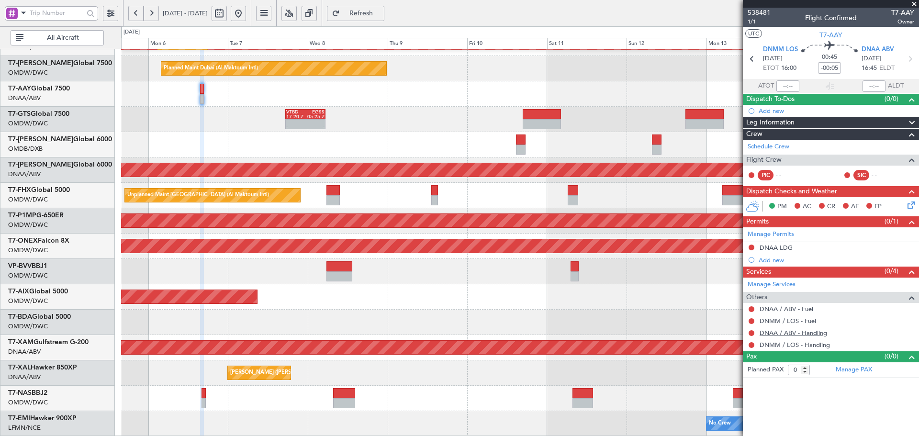
click at [814, 332] on link "DNAA / ABV - Handling" at bounding box center [794, 333] width 68 height 8
click at [808, 322] on link "DNMM / LOS - Fuel" at bounding box center [788, 321] width 56 height 8
click at [807, 305] on link "DNAA / ABV - Fuel" at bounding box center [787, 309] width 54 height 8
click at [381, 13] on span "Refresh" at bounding box center [361, 13] width 39 height 7
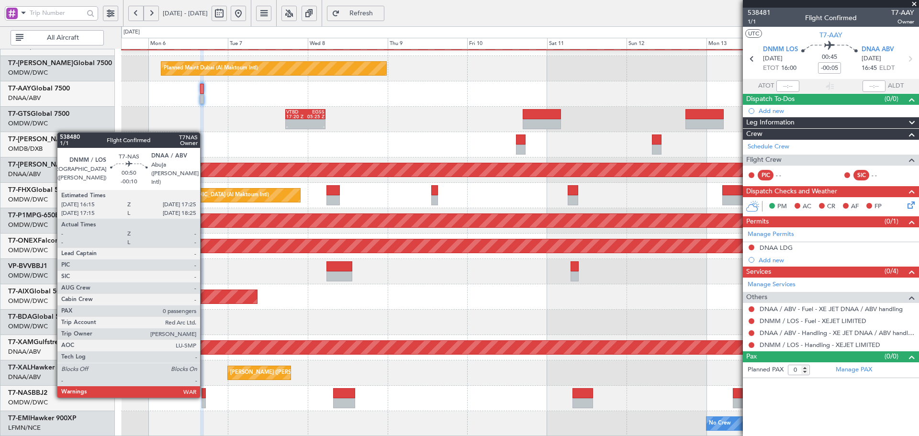
click at [204, 395] on div at bounding box center [204, 393] width 4 height 10
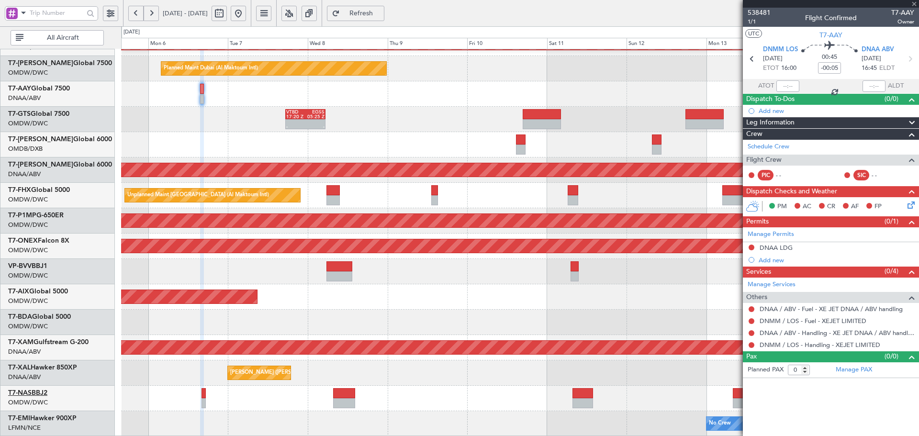
type input "-00:10"
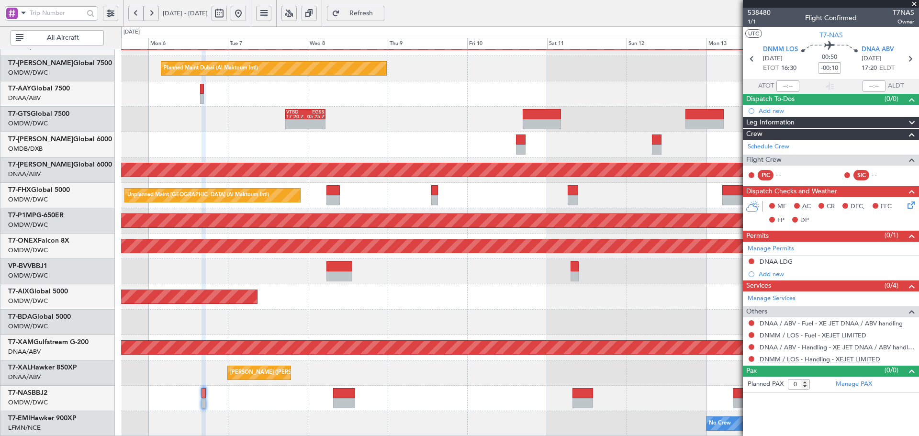
click at [865, 360] on link "DNMM / LOS - Handling - XEJET LIMITED" at bounding box center [820, 359] width 121 height 8
click at [379, 12] on span "Refresh" at bounding box center [361, 13] width 39 height 7
click at [858, 345] on link "DNAA / ABV - Handling - XE JET DNAA / ABV handling" at bounding box center [837, 347] width 155 height 8
